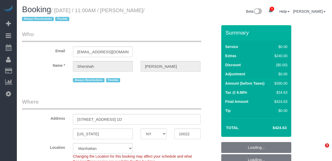
select select "NY"
select select "string:stripe-pm_1RtUu44VGloSiKo7MdliQjSN"
select select "spot1"
select select "number:59"
select select "number:77"
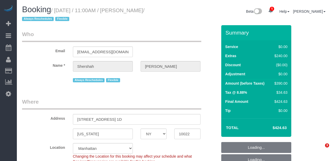
select select "number:15"
select select "number:5"
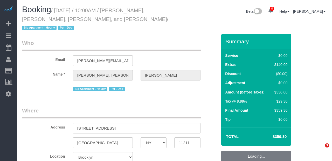
select select "NY"
select select "spot1"
select select "number:56"
select select "number:77"
select select "number:13"
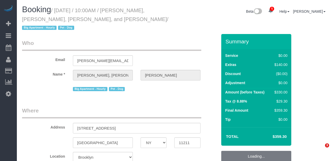
select select "number:6"
select select "object:1327"
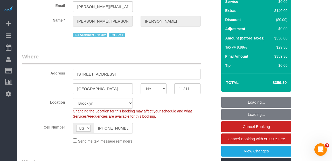
select select "2"
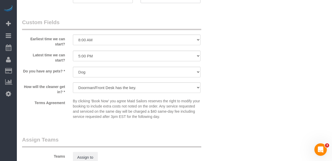
scroll to position [586, 0]
